Goal: Task Accomplishment & Management: Use online tool/utility

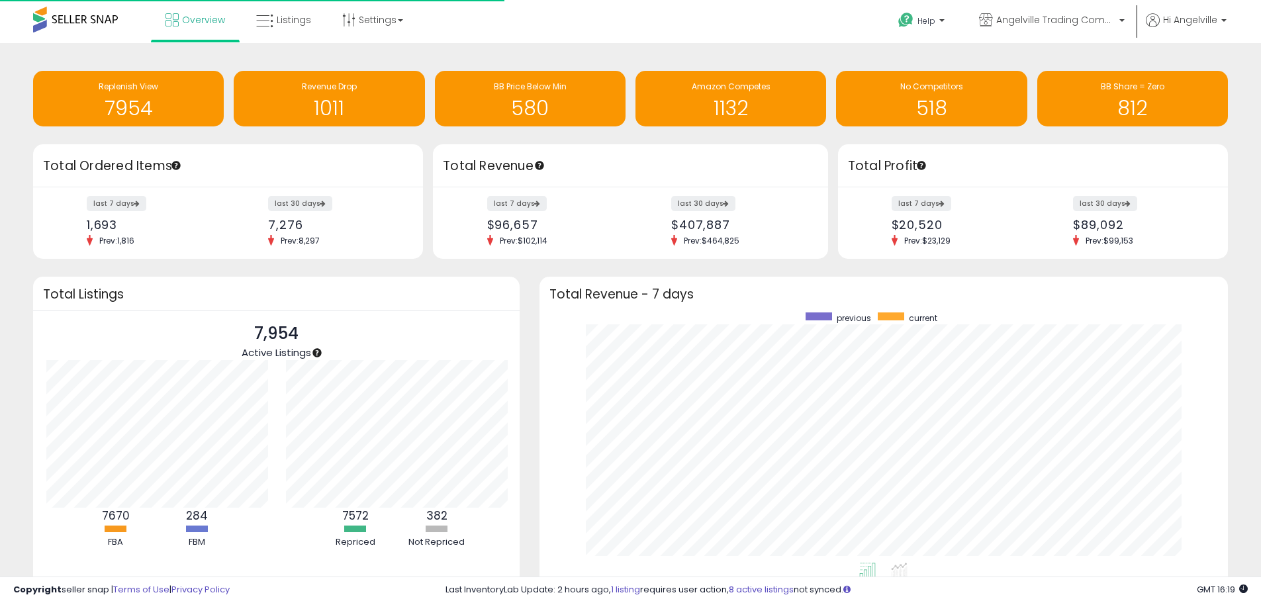
scroll to position [250, 663]
click at [293, 21] on span "Listings" at bounding box center [294, 19] width 34 height 13
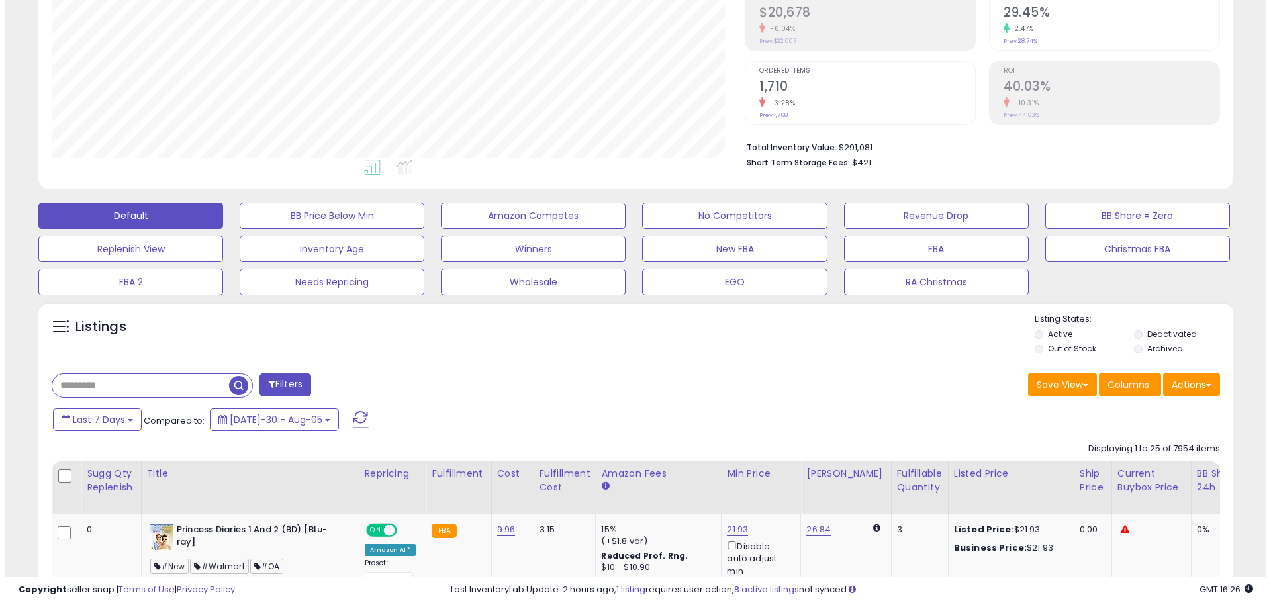
scroll to position [265, 0]
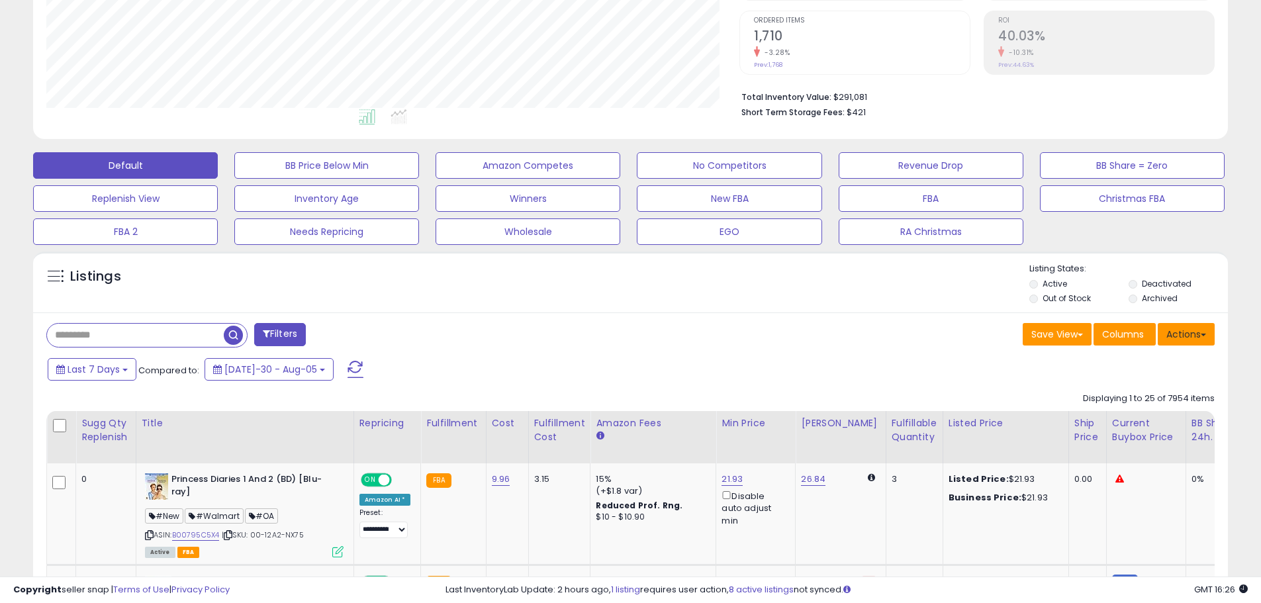
click at [1182, 328] on button "Actions" at bounding box center [1186, 334] width 57 height 23
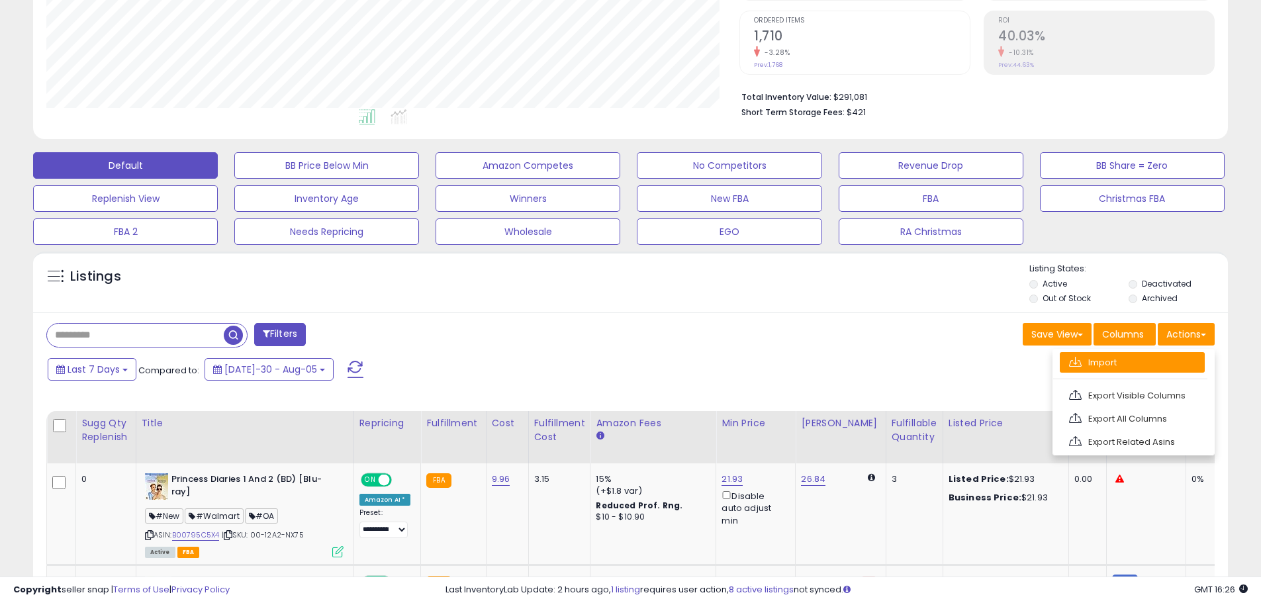
click at [1119, 359] on link "Import" at bounding box center [1132, 362] width 145 height 21
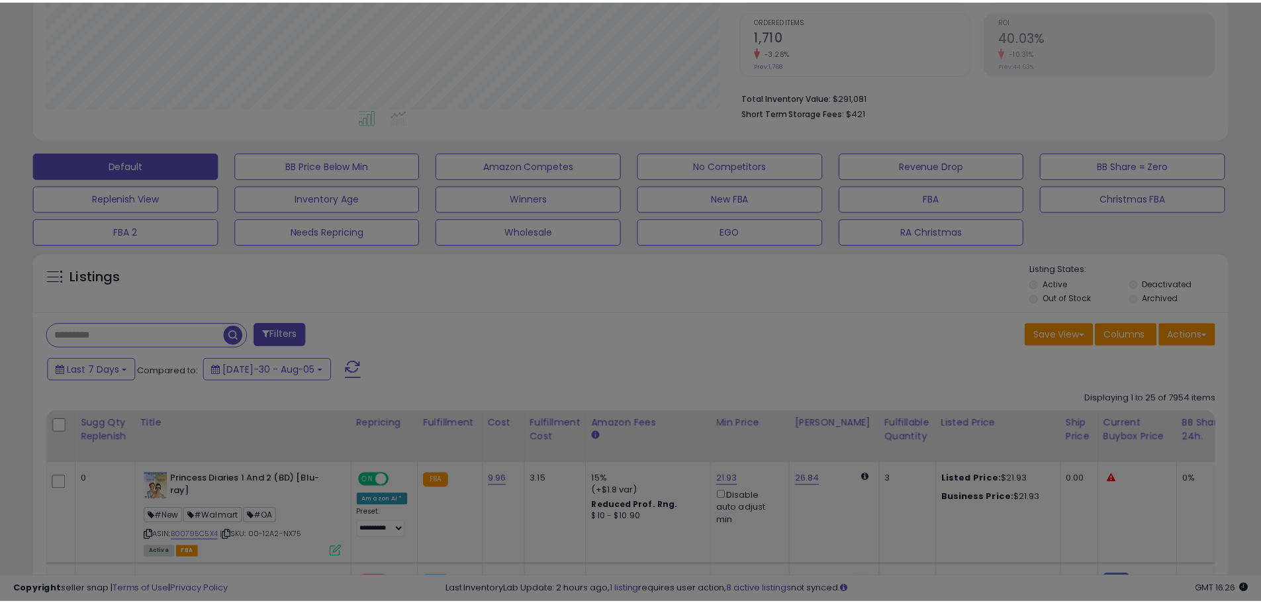
scroll to position [271, 699]
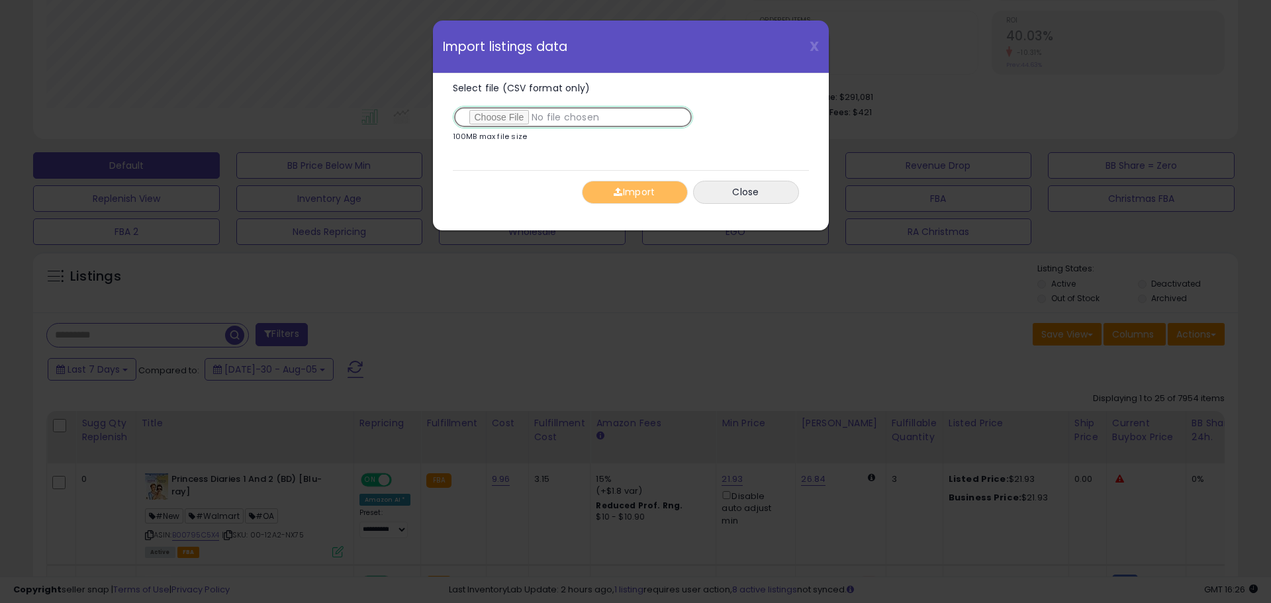
click at [504, 115] on input "Select file (CSV format only)" at bounding box center [573, 117] width 240 height 23
type input "**********"
click at [632, 190] on button "Import" at bounding box center [635, 192] width 106 height 23
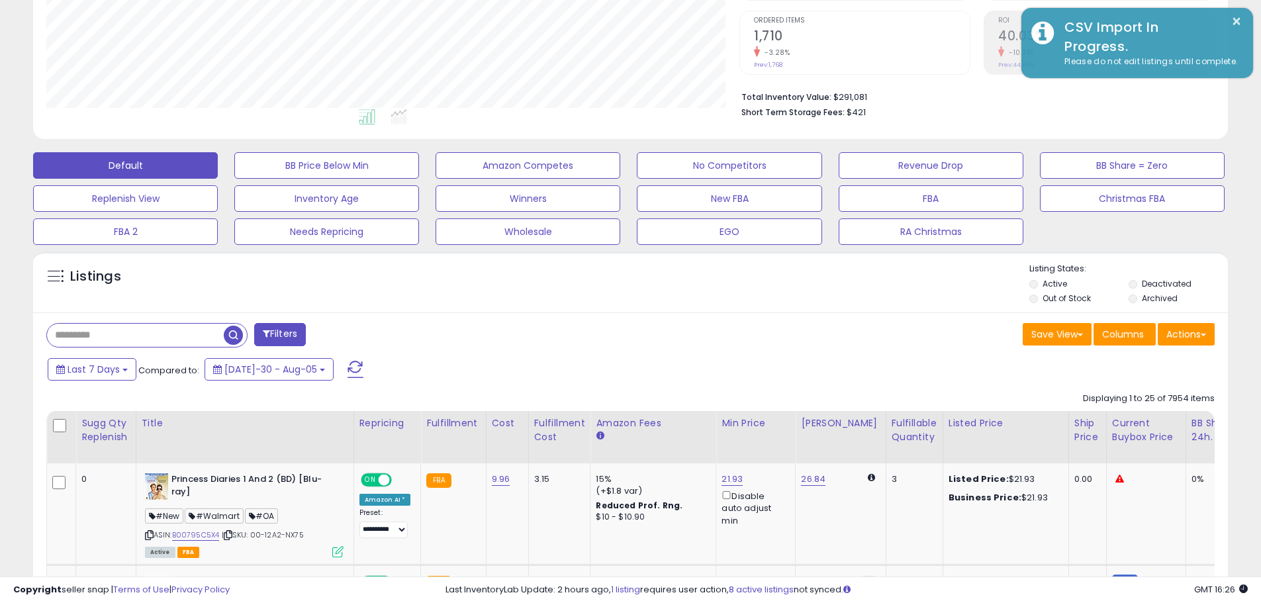
scroll to position [661643, 661222]
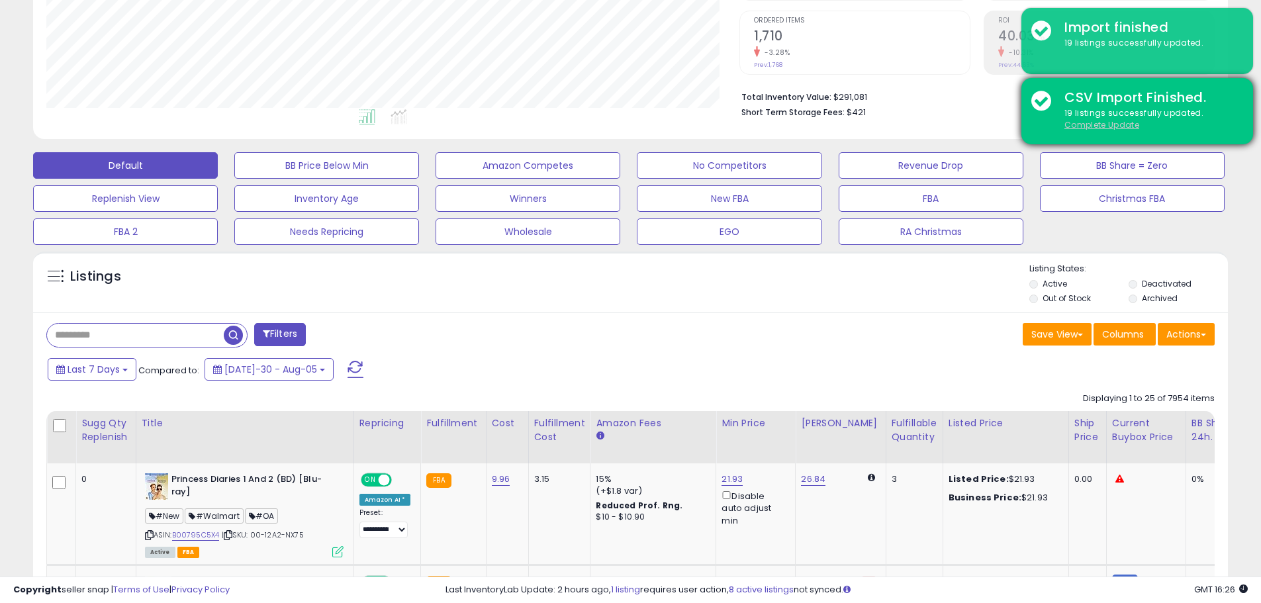
click at [1117, 126] on u "Complete Update" at bounding box center [1101, 124] width 75 height 11
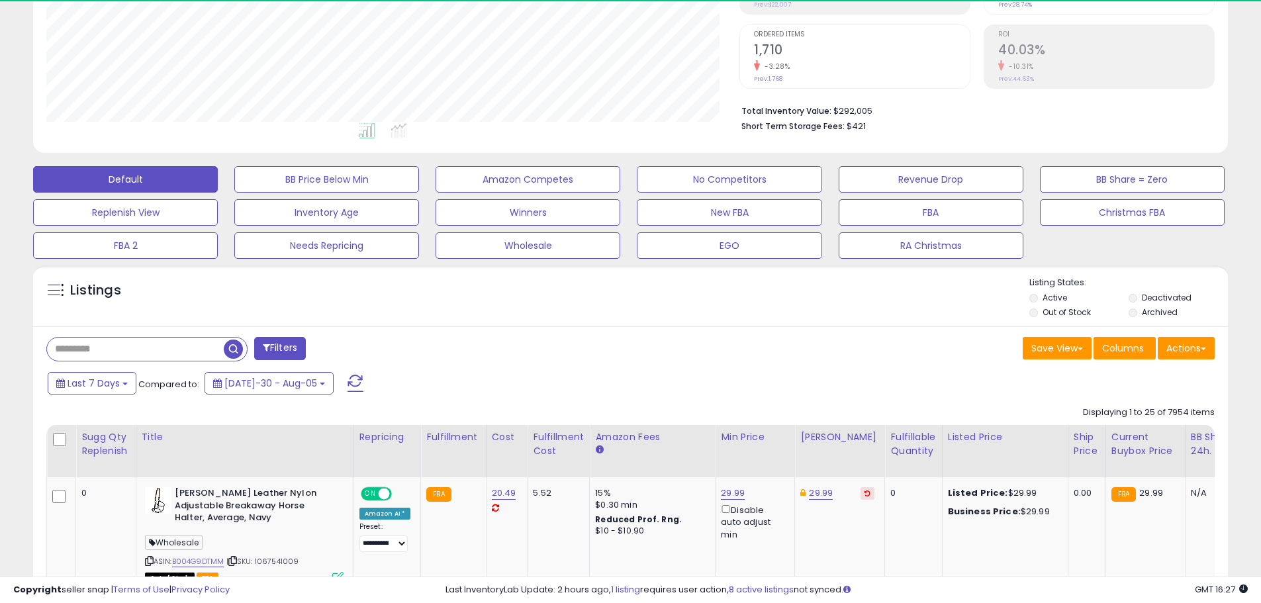
scroll to position [271, 693]
